Goal: Transaction & Acquisition: Purchase product/service

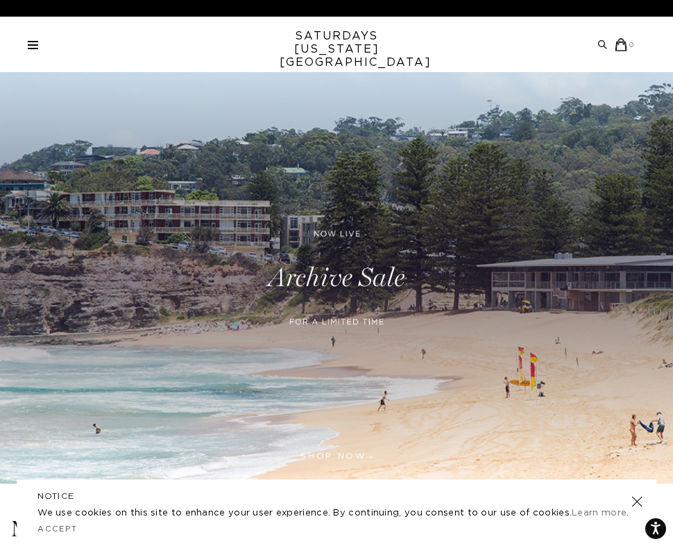
click at [30, 45] on span at bounding box center [33, 44] width 10 height 1
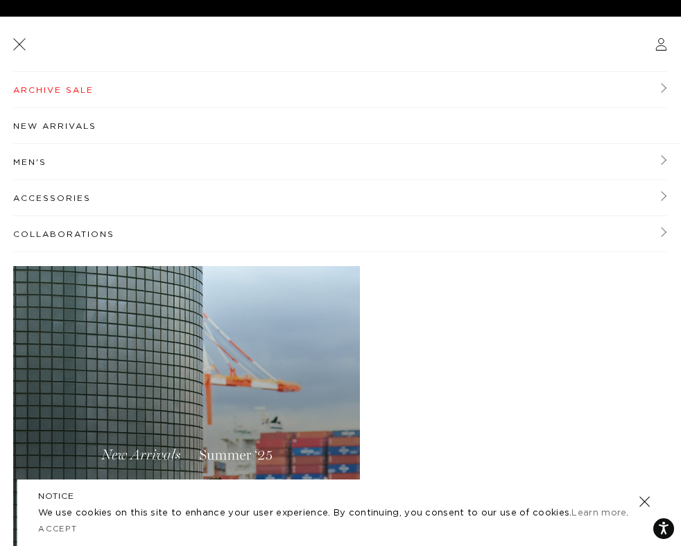
click at [653, 157] on li "Men's Men's New Arrivals Tees Shirts Shorts Swimwear Knitwear" at bounding box center [340, 162] width 654 height 36
click at [648, 156] on link "Men's" at bounding box center [340, 162] width 654 height 36
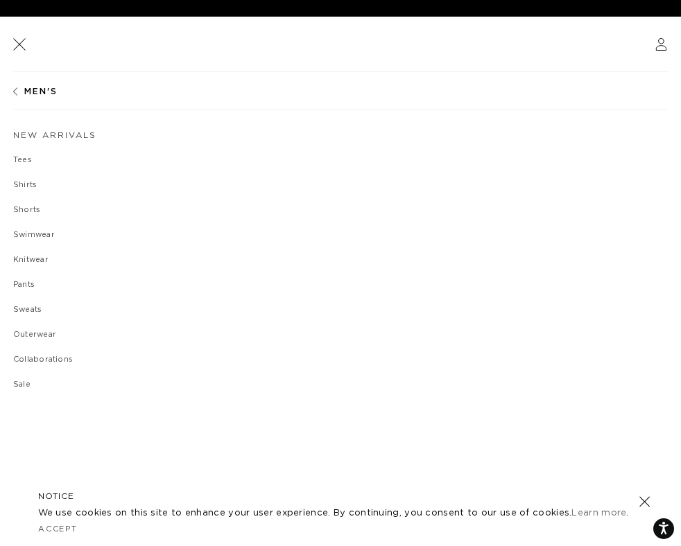
click at [21, 158] on link "Tees" at bounding box center [340, 160] width 655 height 8
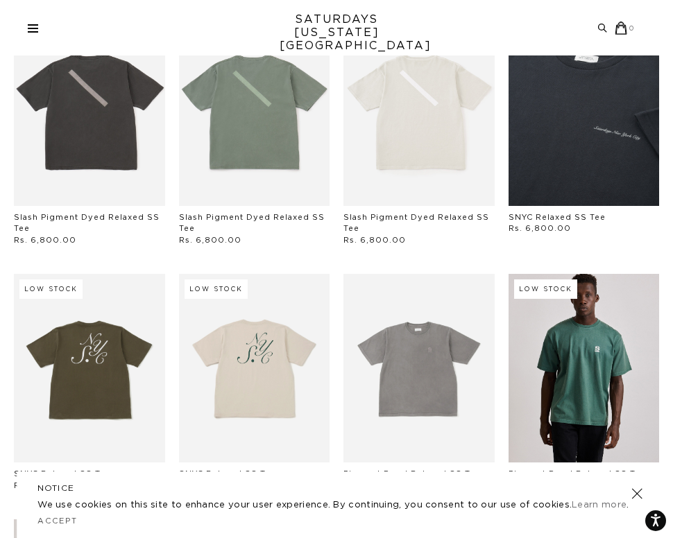
scroll to position [169, 0]
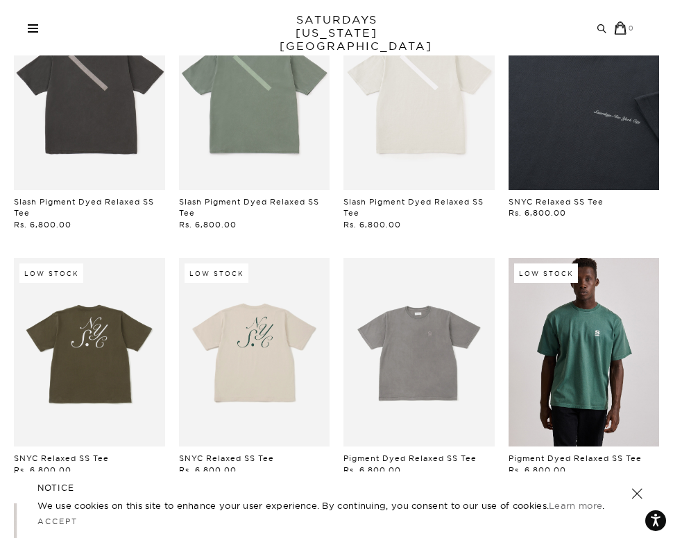
click at [244, 345] on link at bounding box center [254, 352] width 151 height 189
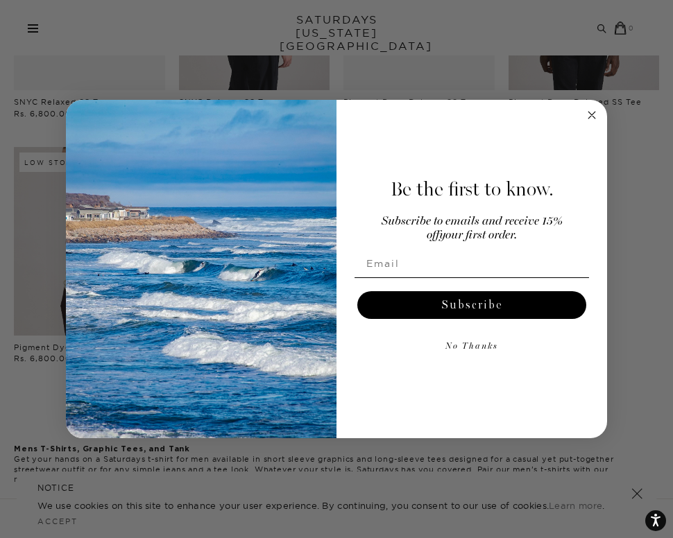
scroll to position [544, 0]
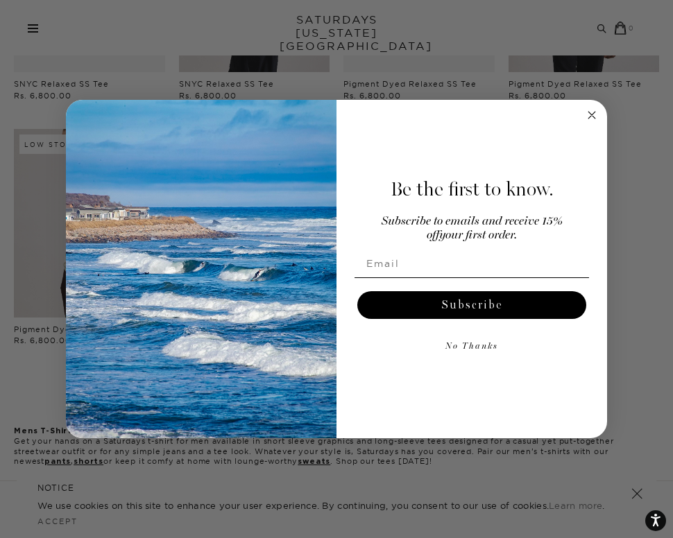
click at [590, 114] on icon "Close dialog" at bounding box center [591, 115] width 7 height 7
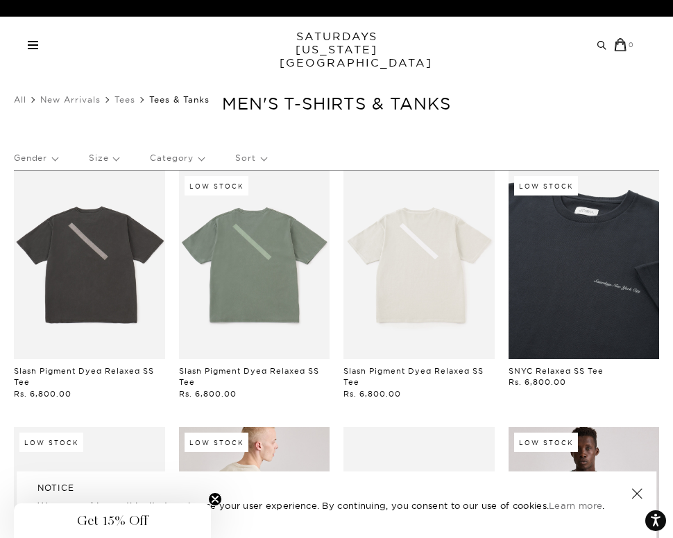
scroll to position [0, 1]
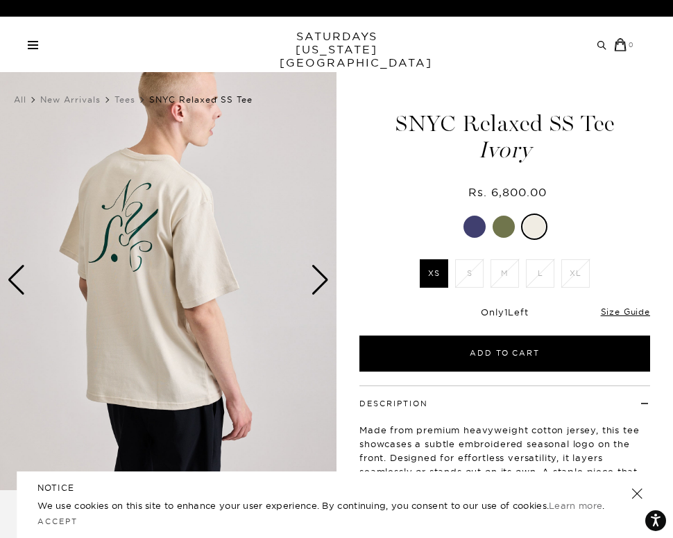
click at [312, 291] on div "Next slide" at bounding box center [320, 280] width 19 height 31
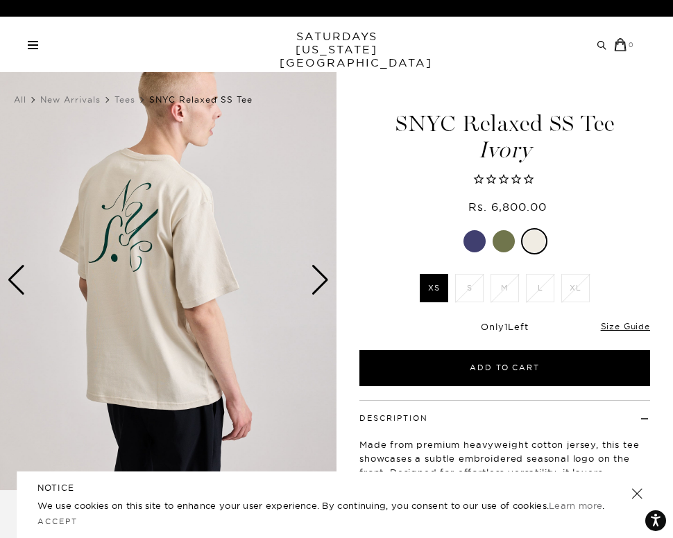
click at [317, 285] on div "Next slide" at bounding box center [320, 280] width 19 height 31
click at [21, 274] on div "Previous slide" at bounding box center [16, 280] width 19 height 31
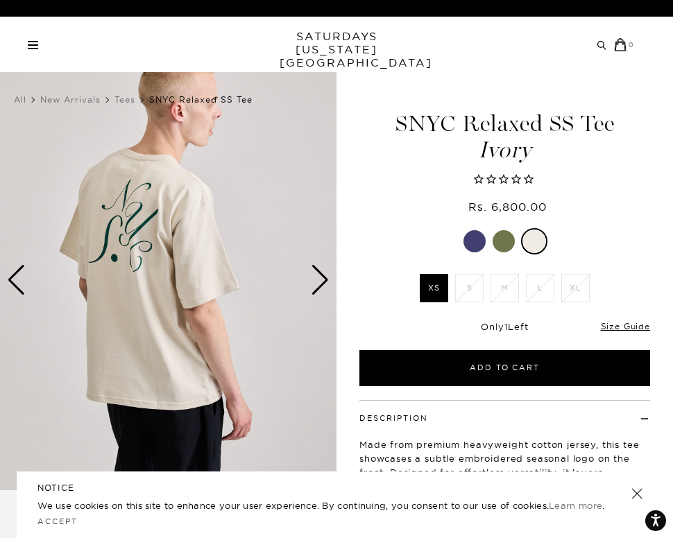
click at [21, 274] on div "Previous slide" at bounding box center [16, 280] width 19 height 31
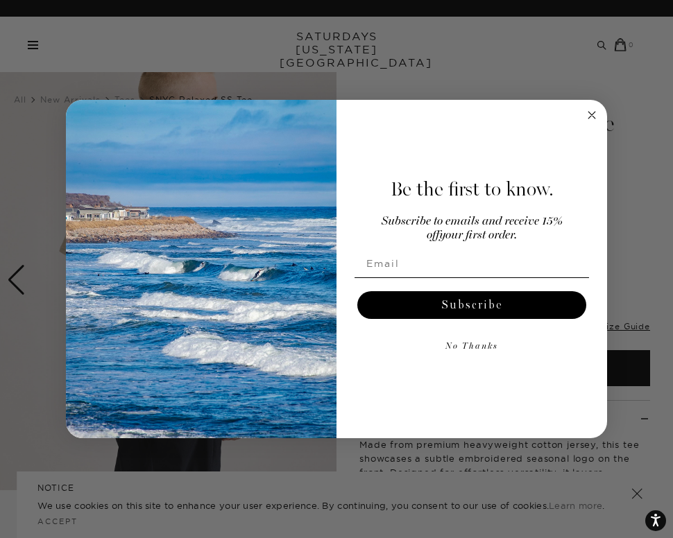
click at [21, 274] on div "Close dialog Be the first to know. Subscribe to emails and receive 15% off your…" at bounding box center [336, 269] width 673 height 538
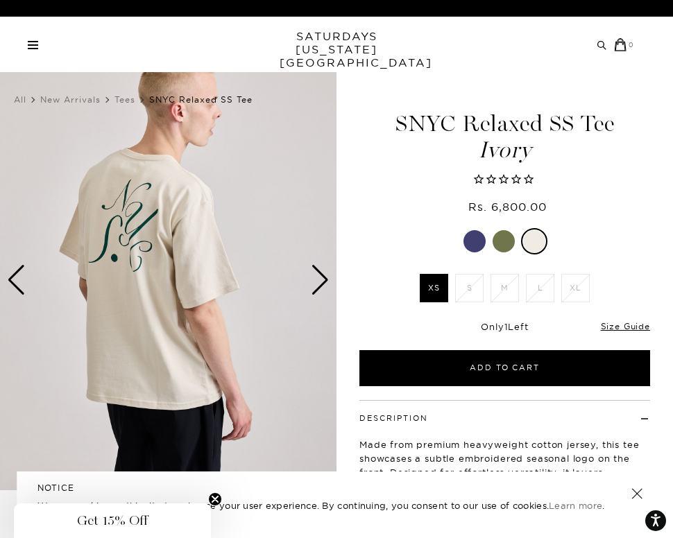
click at [21, 274] on div "Previous slide" at bounding box center [16, 280] width 19 height 31
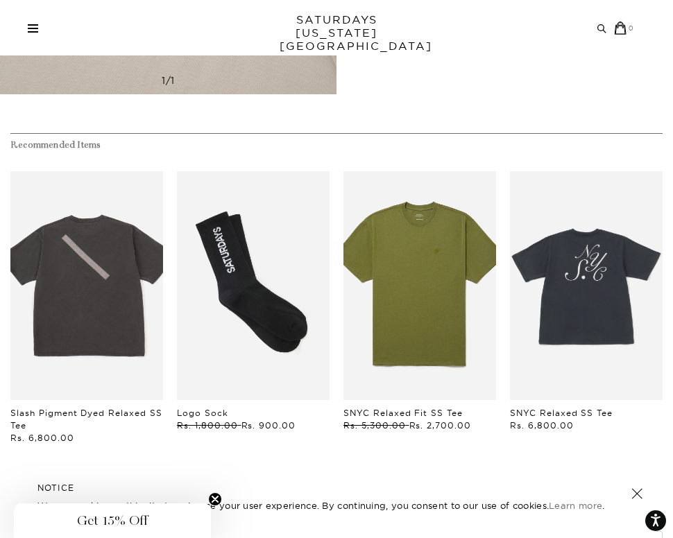
scroll to position [2503, 0]
